Goal: Information Seeking & Learning: Check status

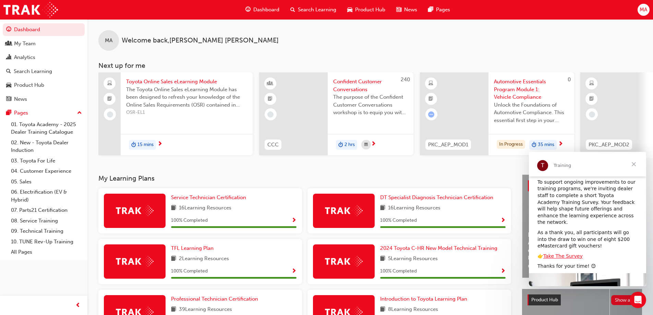
scroll to position [73, 0]
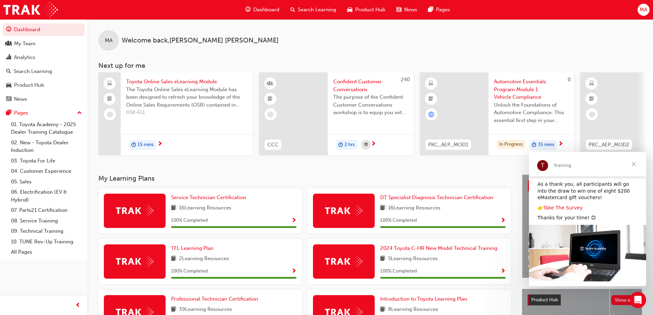
click at [569, 205] on link "Take The Survey" at bounding box center [562, 207] width 39 height 5
click at [633, 164] on span "Close" at bounding box center [634, 164] width 25 height 25
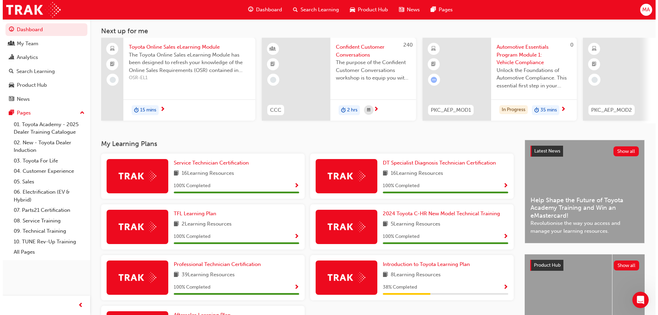
scroll to position [0, 0]
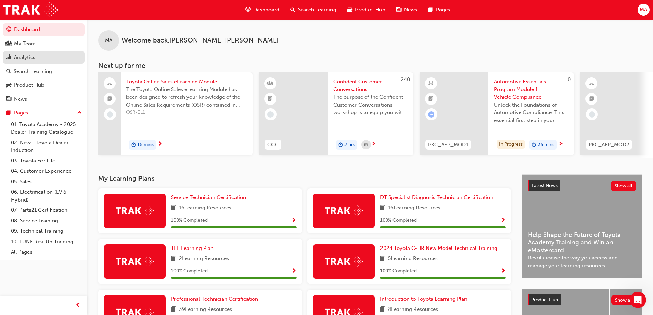
click at [37, 57] on div "Analytics" at bounding box center [43, 57] width 75 height 9
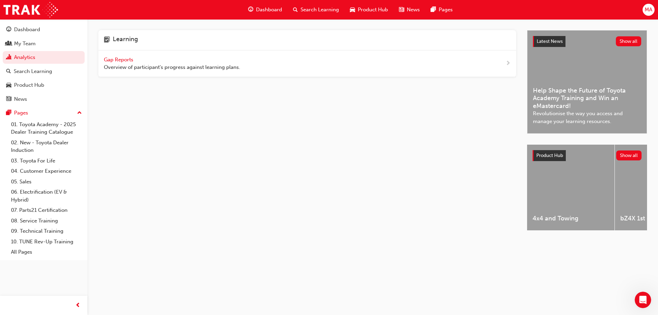
click at [112, 58] on span "Gap Reports" at bounding box center [119, 60] width 31 height 6
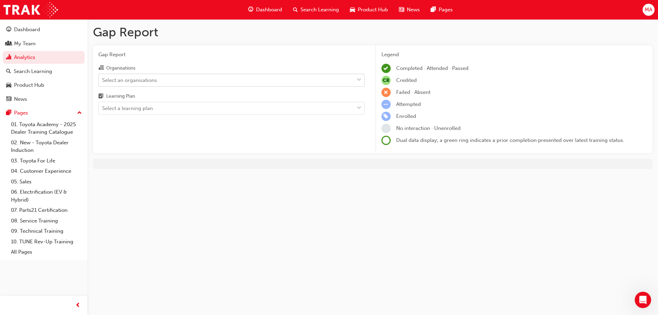
click at [132, 75] on div "Select an organisations" at bounding box center [226, 80] width 255 height 12
click at [103, 77] on input "Organisations Select an organisations" at bounding box center [102, 80] width 1 height 6
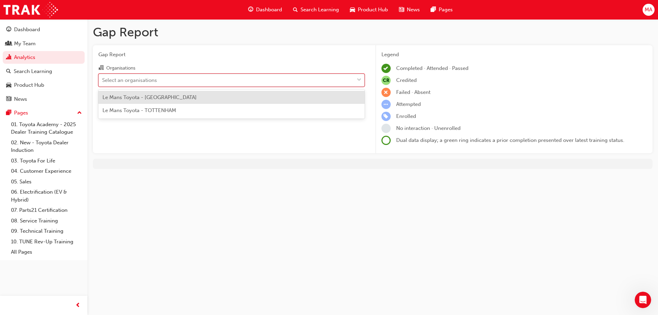
click at [133, 78] on div "Select an organisations" at bounding box center [129, 80] width 55 height 8
click at [103, 78] on input "Organisations option Le Mans Toyota - [GEOGRAPHIC_DATA] focused, 1 of 2. 2 resu…" at bounding box center [102, 80] width 1 height 6
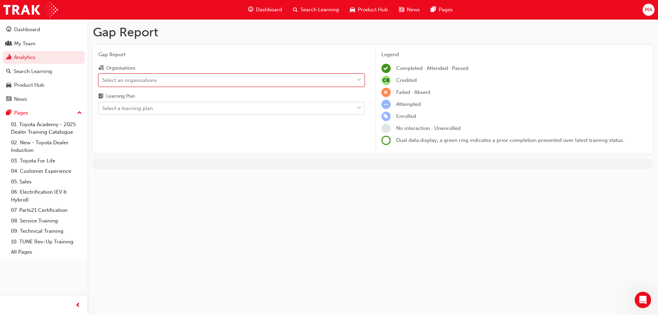
click at [140, 108] on div "Select a learning plan" at bounding box center [127, 109] width 51 height 8
click at [103, 108] on input "Learning Plan Select a learning plan" at bounding box center [102, 108] width 1 height 6
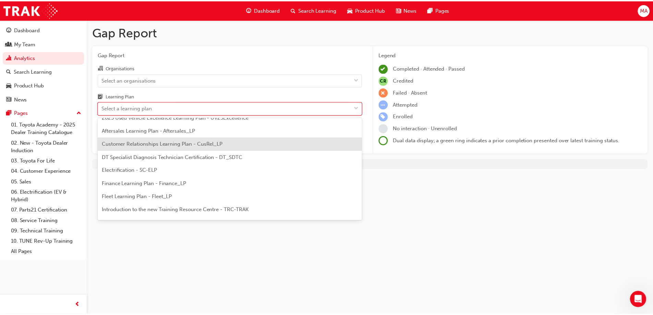
scroll to position [69, 0]
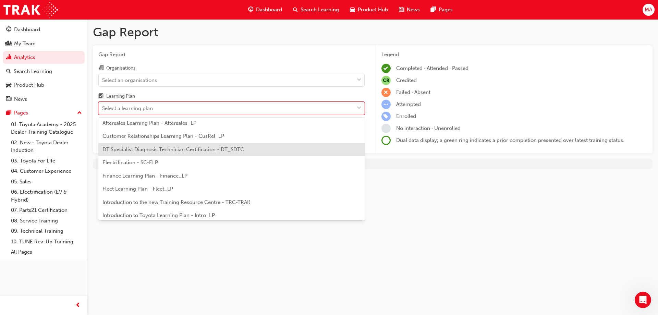
click at [153, 150] on span "DT Specialist Diagnosis Technician Certification - DT_SDTC" at bounding box center [174, 149] width 142 height 6
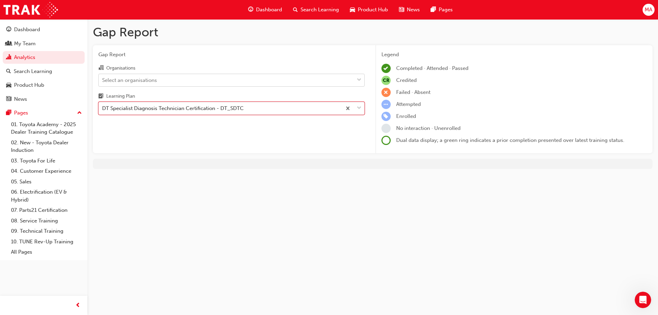
click at [214, 81] on div "Select an organisations" at bounding box center [226, 80] width 255 height 12
click at [103, 81] on input "Organisations Select an organisations" at bounding box center [102, 80] width 1 height 6
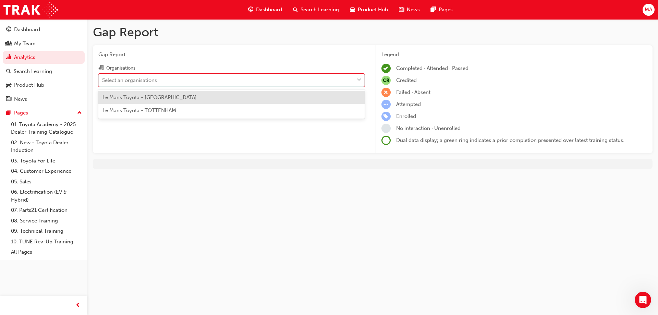
click at [210, 99] on div "Le Mans Toyota - [GEOGRAPHIC_DATA]" at bounding box center [231, 97] width 266 height 13
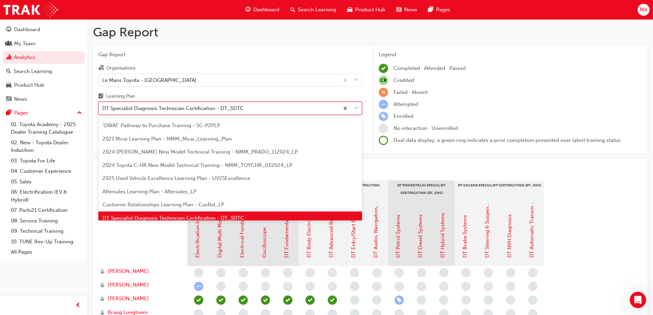
scroll to position [9, 0]
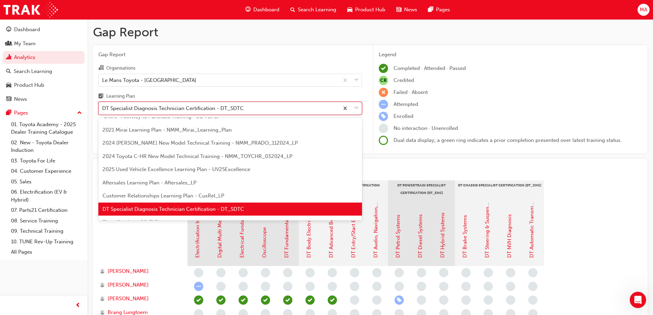
drag, startPoint x: 108, startPoint y: 108, endPoint x: 135, endPoint y: 109, distance: 27.4
click at [135, 109] on div "DT Specialist Diagnosis Technician Certification - DT_SDTC" at bounding box center [173, 109] width 142 height 8
click at [103, 109] on input "Learning Plan option DT Specialist Diagnosis Technician Certification - DT_SDTC…" at bounding box center [102, 108] width 1 height 6
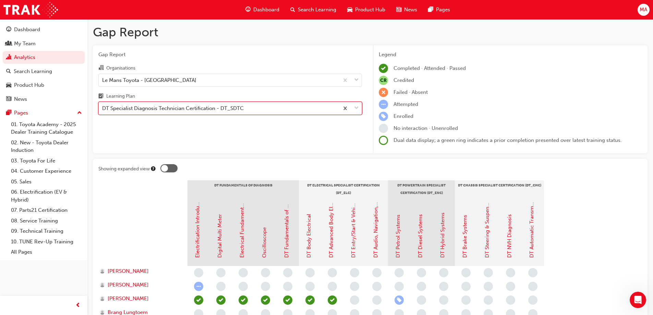
drag, startPoint x: 103, startPoint y: 108, endPoint x: 124, endPoint y: 108, distance: 21.6
click at [124, 108] on div "DT Specialist Diagnosis Technician Certification - DT_SDTC" at bounding box center [173, 109] width 142 height 8
click at [103, 108] on input "Learning Plan option DT Specialist Diagnosis Technician Certification - DT_SDTC…" at bounding box center [102, 108] width 1 height 6
drag, startPoint x: 99, startPoint y: 108, endPoint x: 150, endPoint y: 108, distance: 50.7
click at [150, 108] on div "DT Specialist Diagnosis Technician Certification - DT_SDTC" at bounding box center [219, 109] width 240 height 12
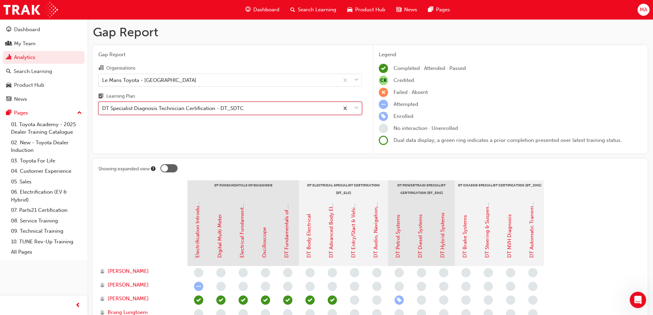
click at [103, 108] on input "Learning Plan option DT Specialist Diagnosis Technician Certification - DT_SDTC…" at bounding box center [102, 108] width 1 height 6
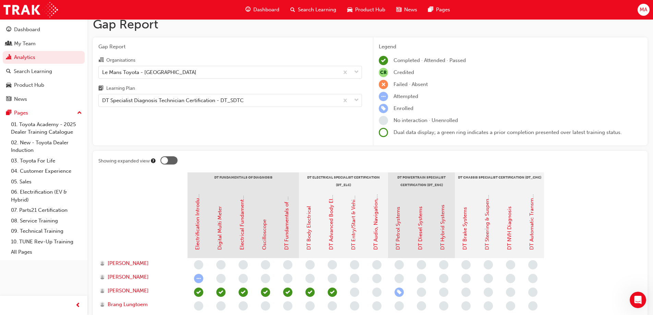
scroll to position [0, 0]
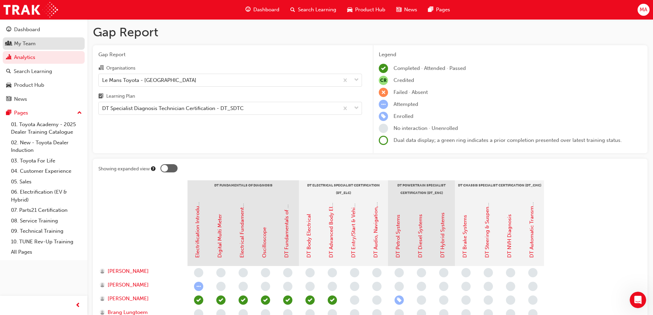
click at [57, 45] on div "My Team" at bounding box center [43, 43] width 75 height 9
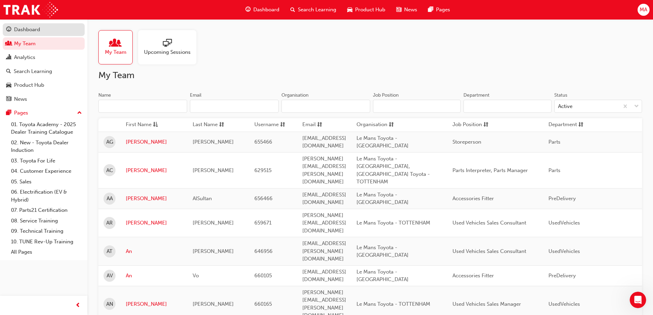
click at [53, 34] on link "Dashboard" at bounding box center [44, 29] width 82 height 13
